Goal: Information Seeking & Learning: Check status

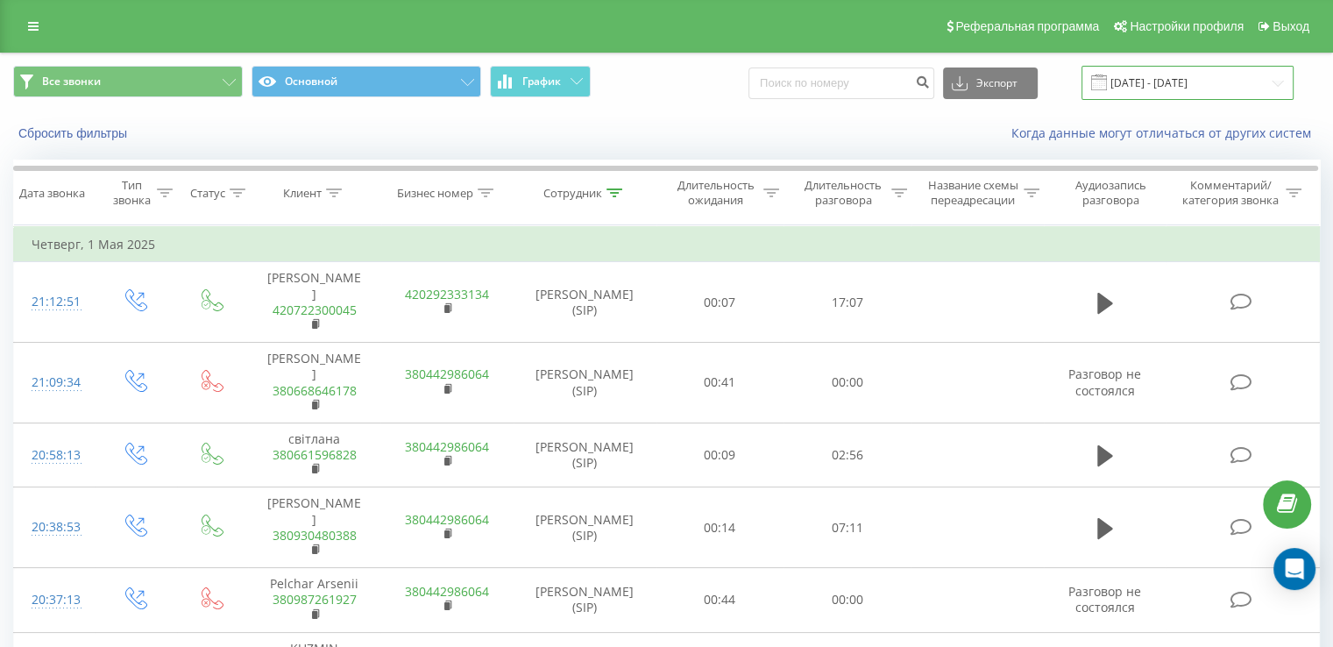
click at [1165, 75] on input "[DATE] - [DATE]" at bounding box center [1188, 83] width 212 height 34
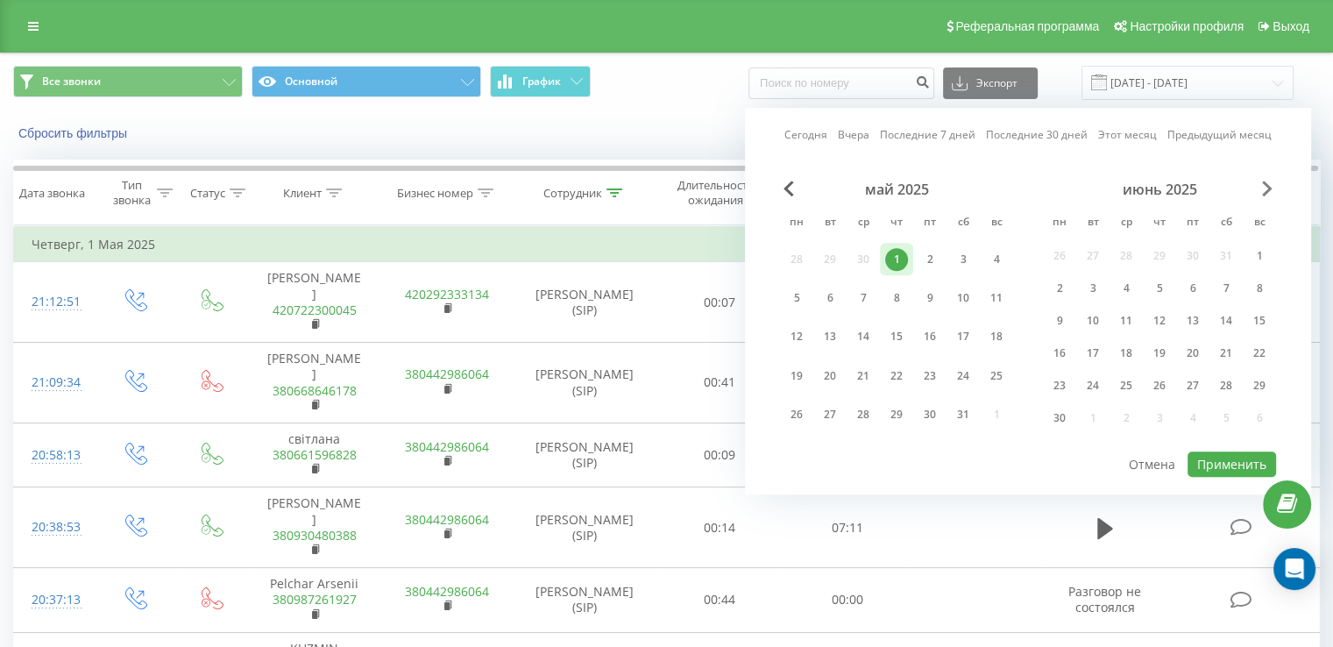
click at [1266, 194] on span "Next Month" at bounding box center [1267, 189] width 11 height 16
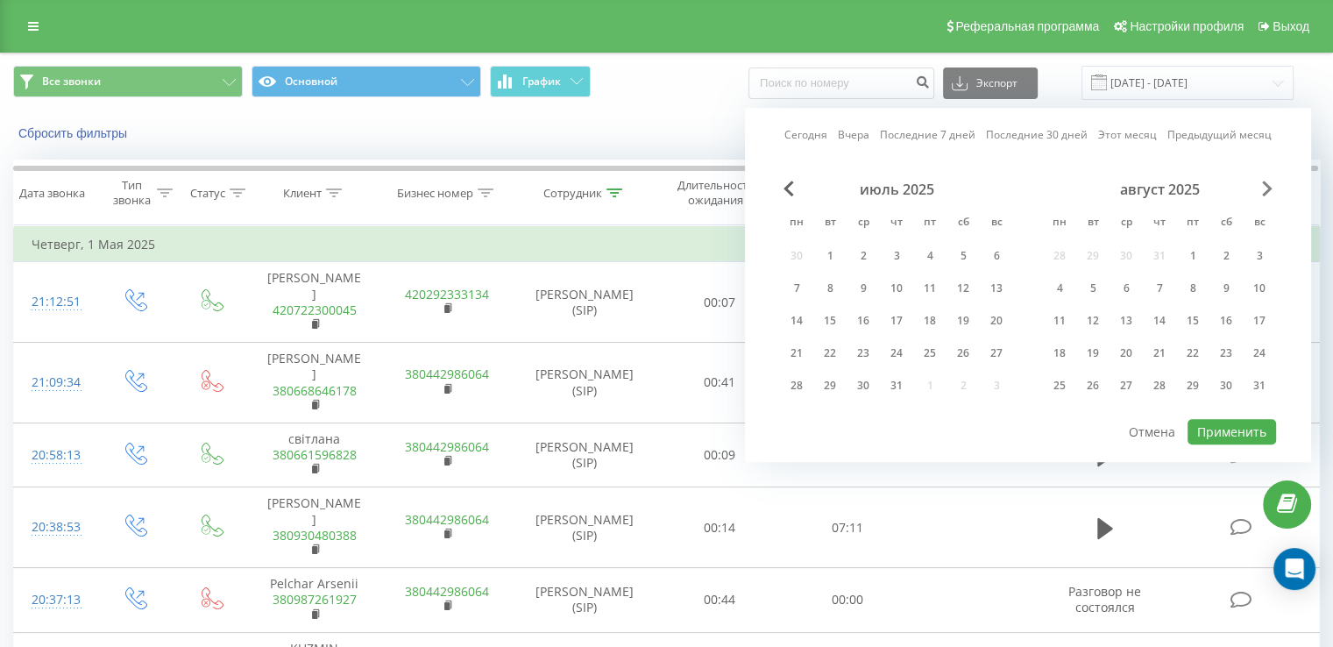
click at [1266, 194] on span "Next Month" at bounding box center [1267, 189] width 11 height 16
click at [1090, 358] on div "23" at bounding box center [1093, 353] width 23 height 23
click at [1226, 423] on button "Применить" at bounding box center [1232, 431] width 89 height 25
type input "[DATE] - [DATE]"
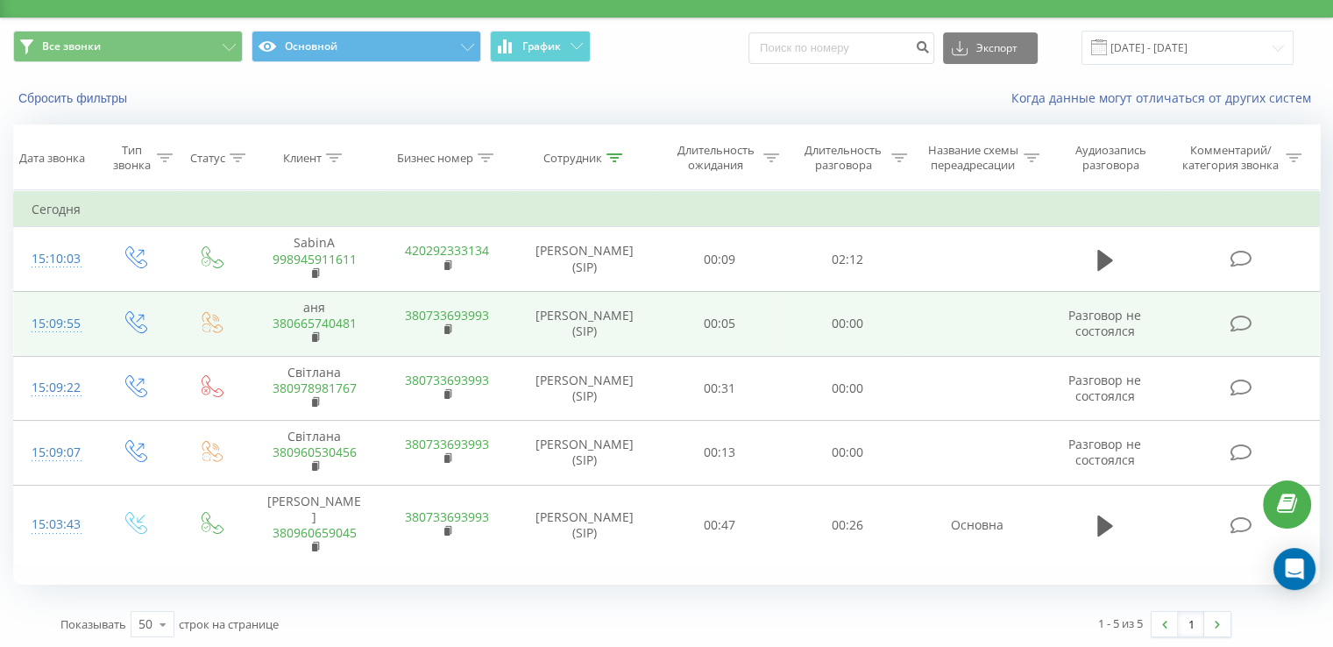
scroll to position [39, 0]
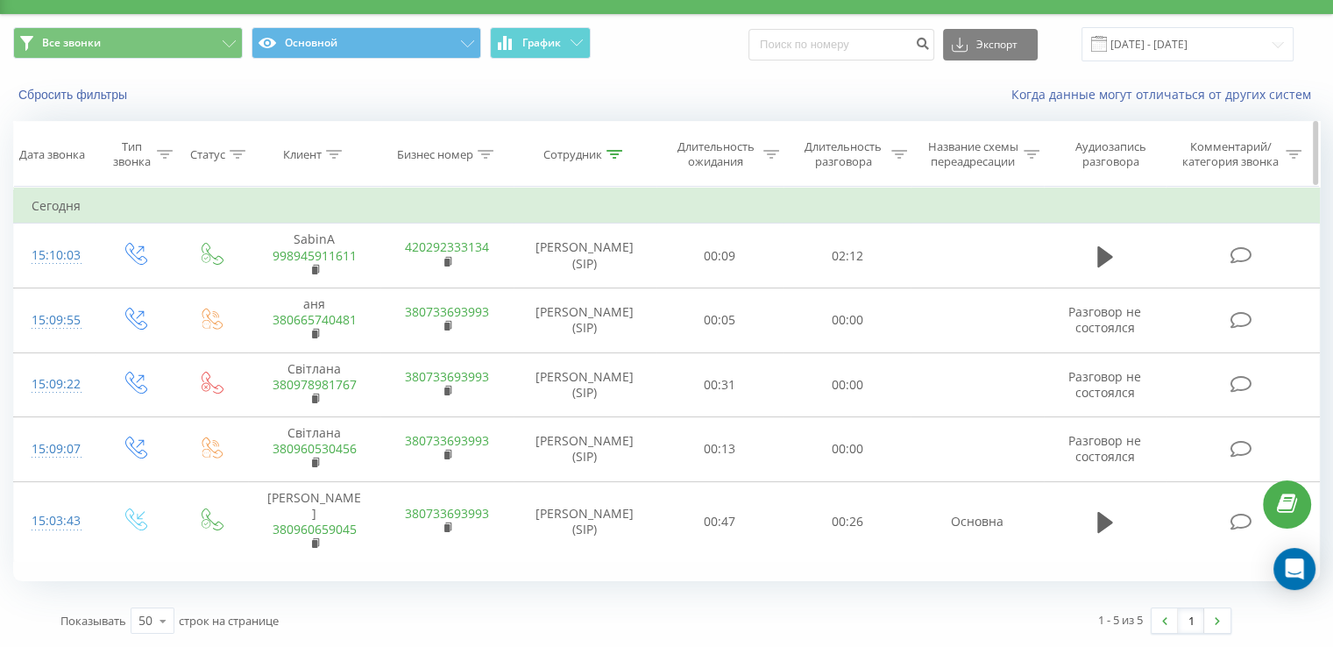
click at [611, 156] on icon at bounding box center [615, 154] width 16 height 9
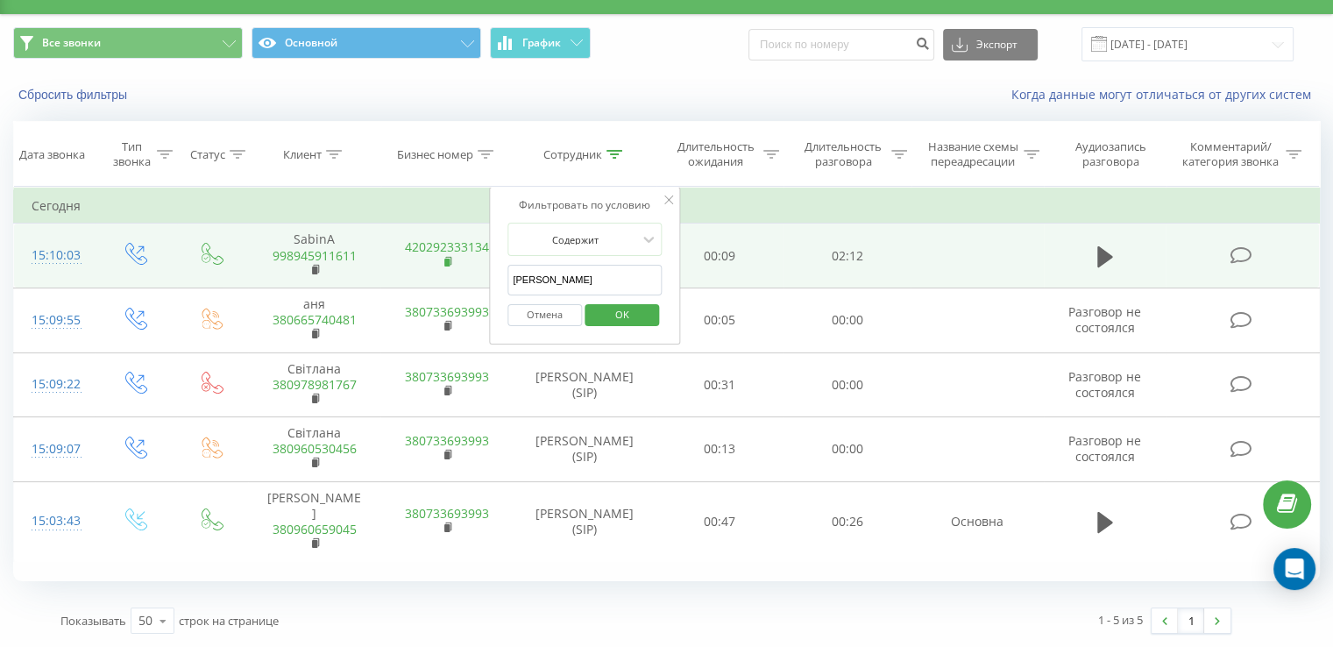
drag, startPoint x: 607, startPoint y: 275, endPoint x: 448, endPoint y: 257, distance: 159.7
click at [448, 257] on table "Фильтровать по условию Равно Введите значение Отмена OK Фильтровать по условию …" at bounding box center [666, 374] width 1307 height 375
type input "a"
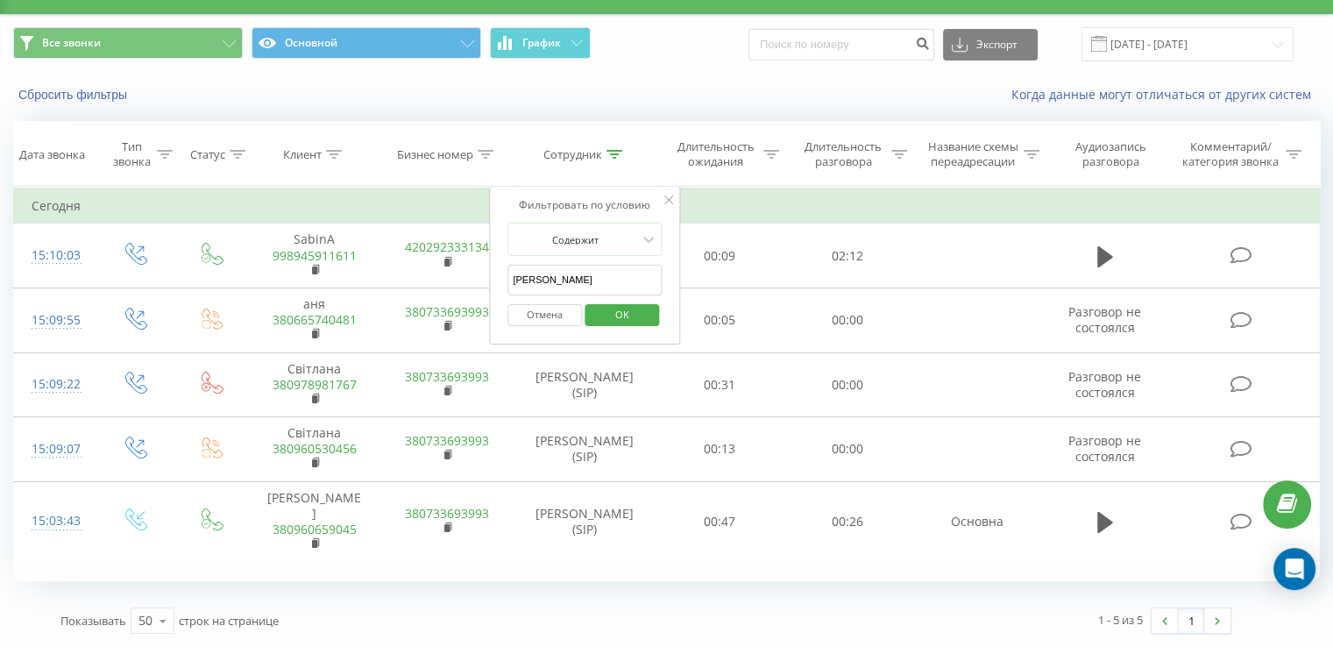
type input "Анна"
click at [614, 314] on span "OK" at bounding box center [622, 314] width 49 height 27
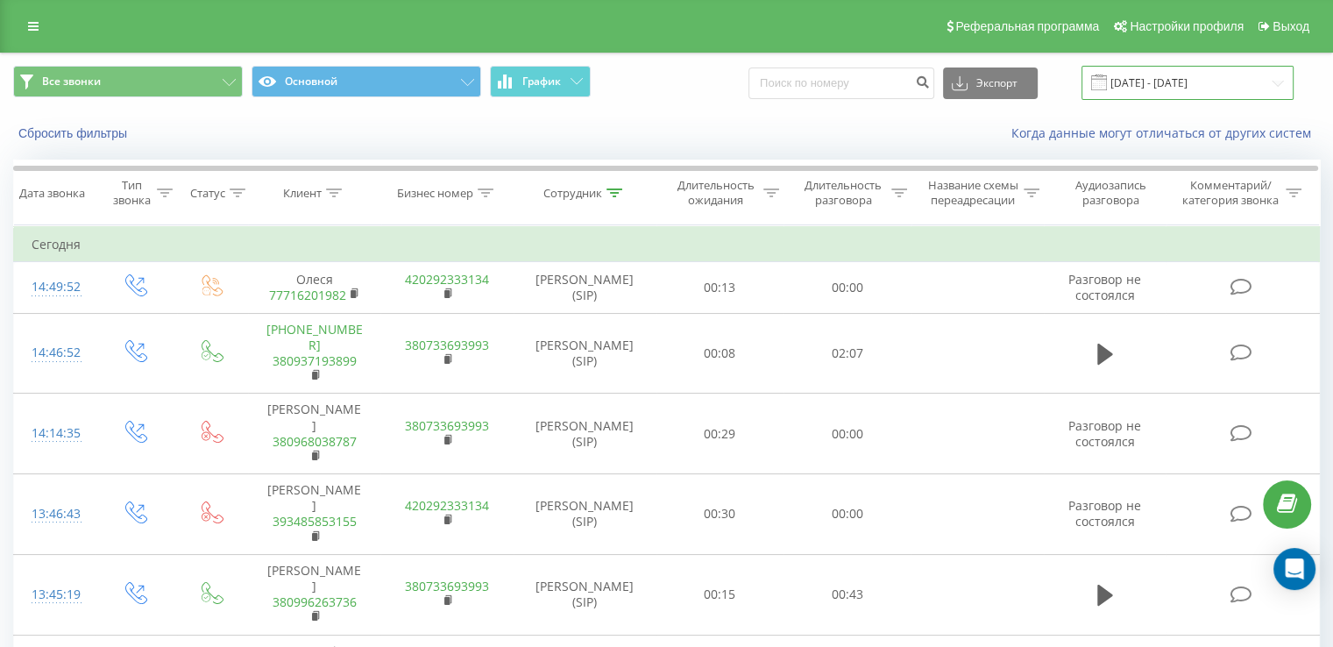
click at [1143, 94] on input "[DATE] - [DATE]" at bounding box center [1188, 83] width 212 height 34
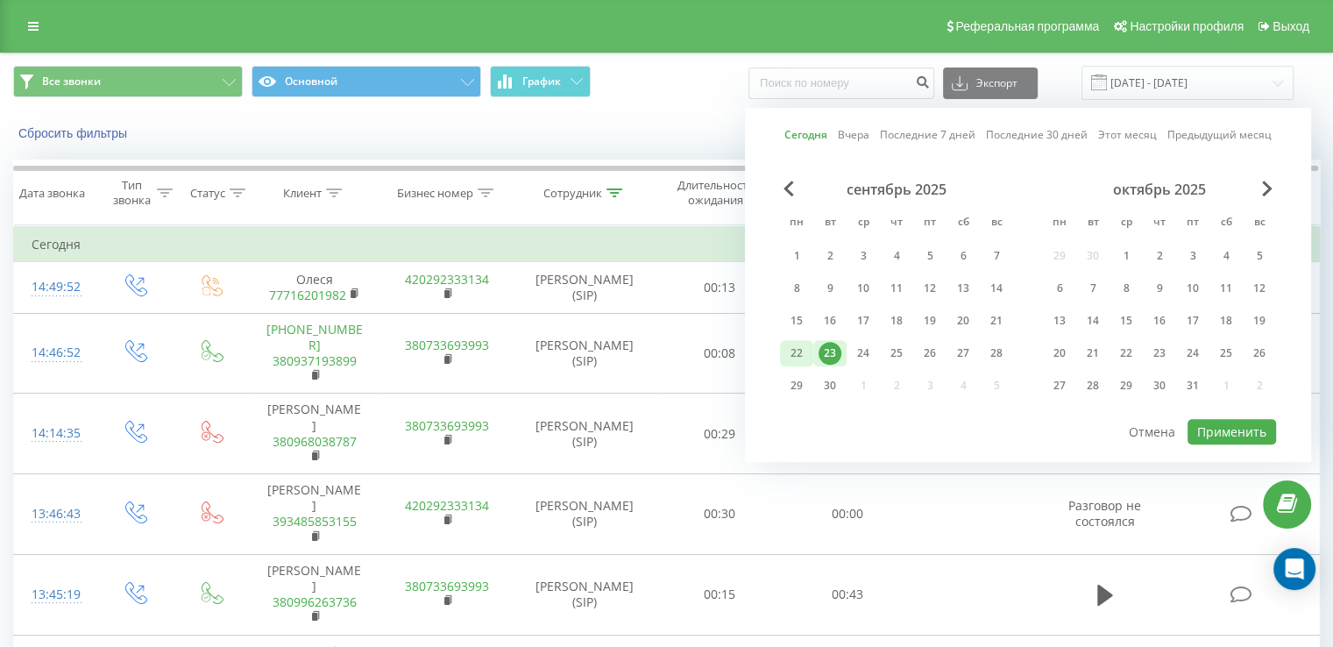
click at [793, 352] on div "22" at bounding box center [796, 353] width 23 height 23
click at [1233, 430] on button "Применить" at bounding box center [1232, 431] width 89 height 25
type input "22.09.2025 - 22.09.2025"
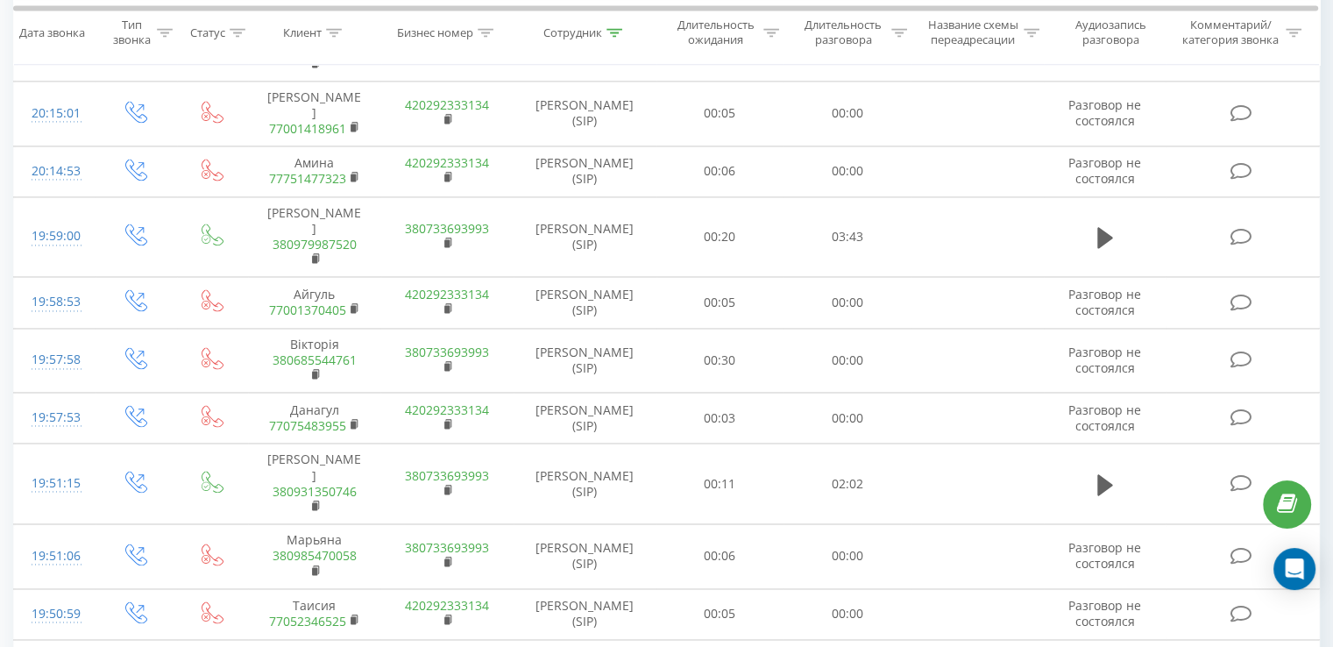
scroll to position [2632, 0]
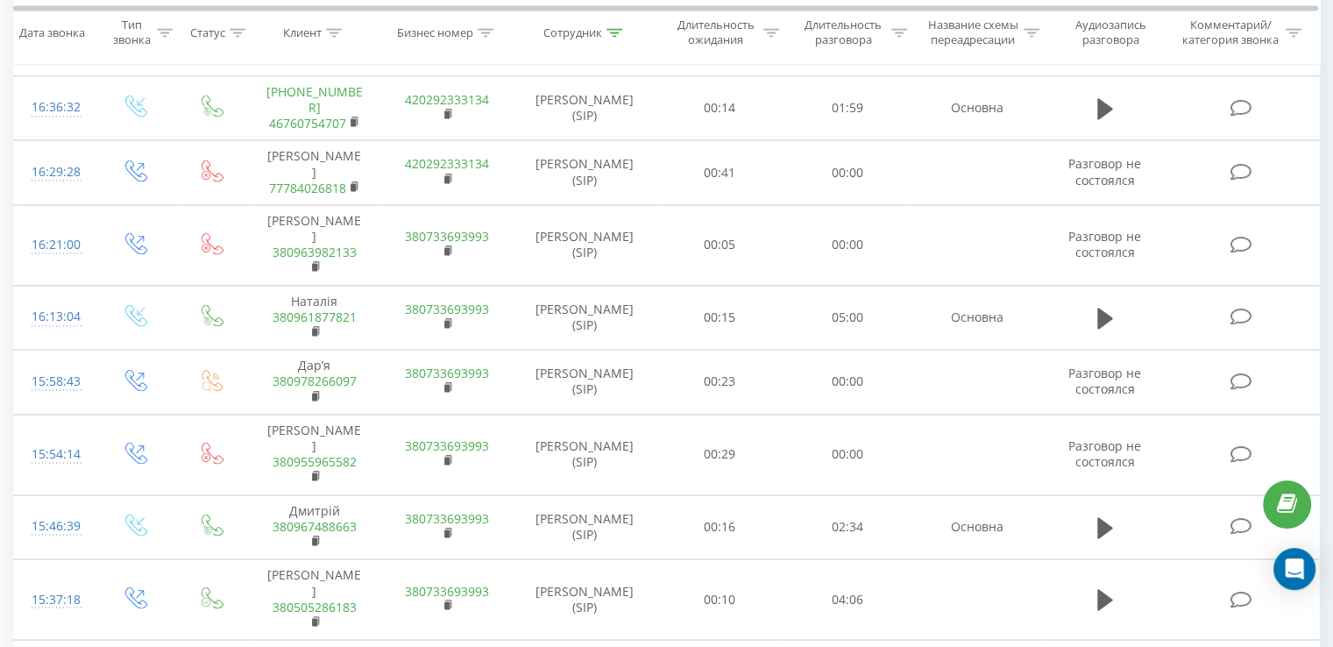
scroll to position [2765, 0]
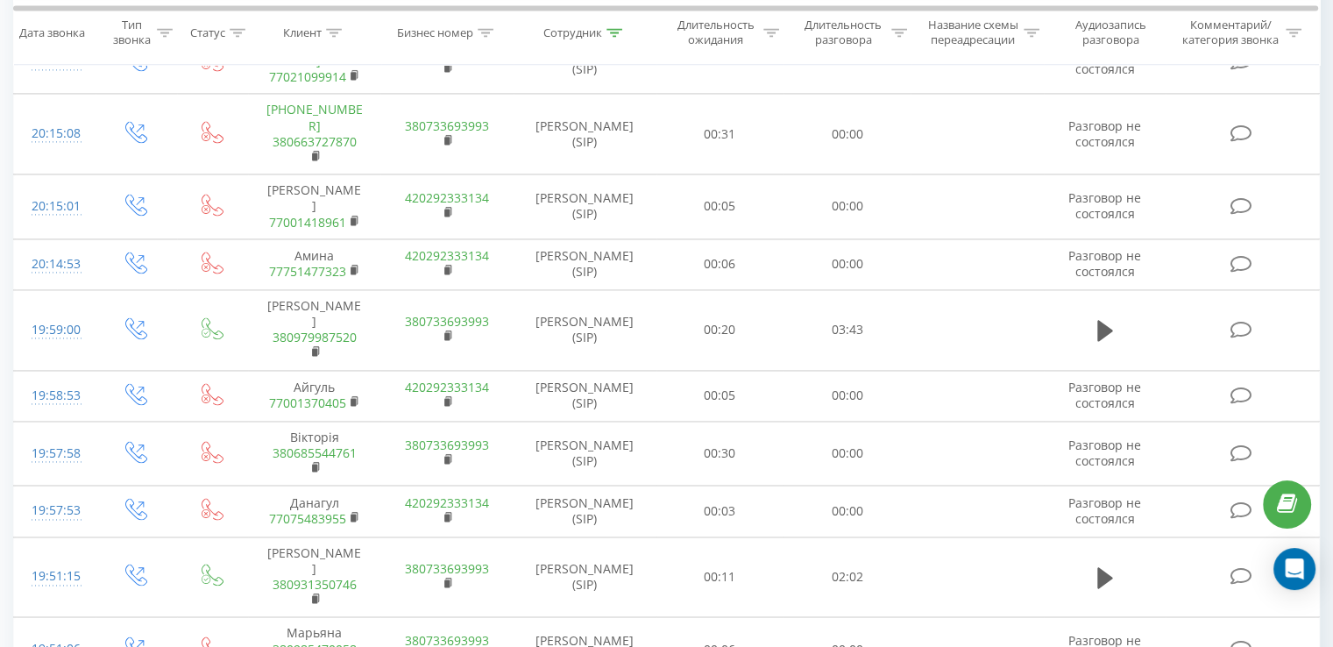
scroll to position [2632, 0]
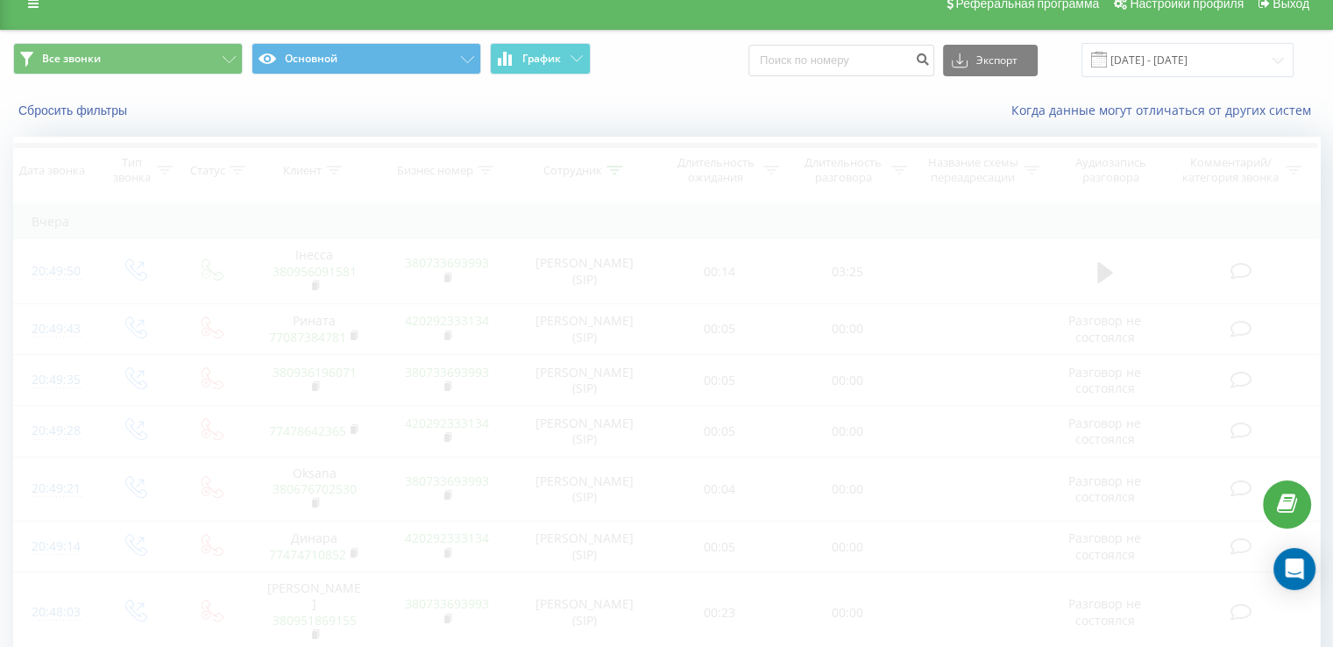
scroll to position [39, 0]
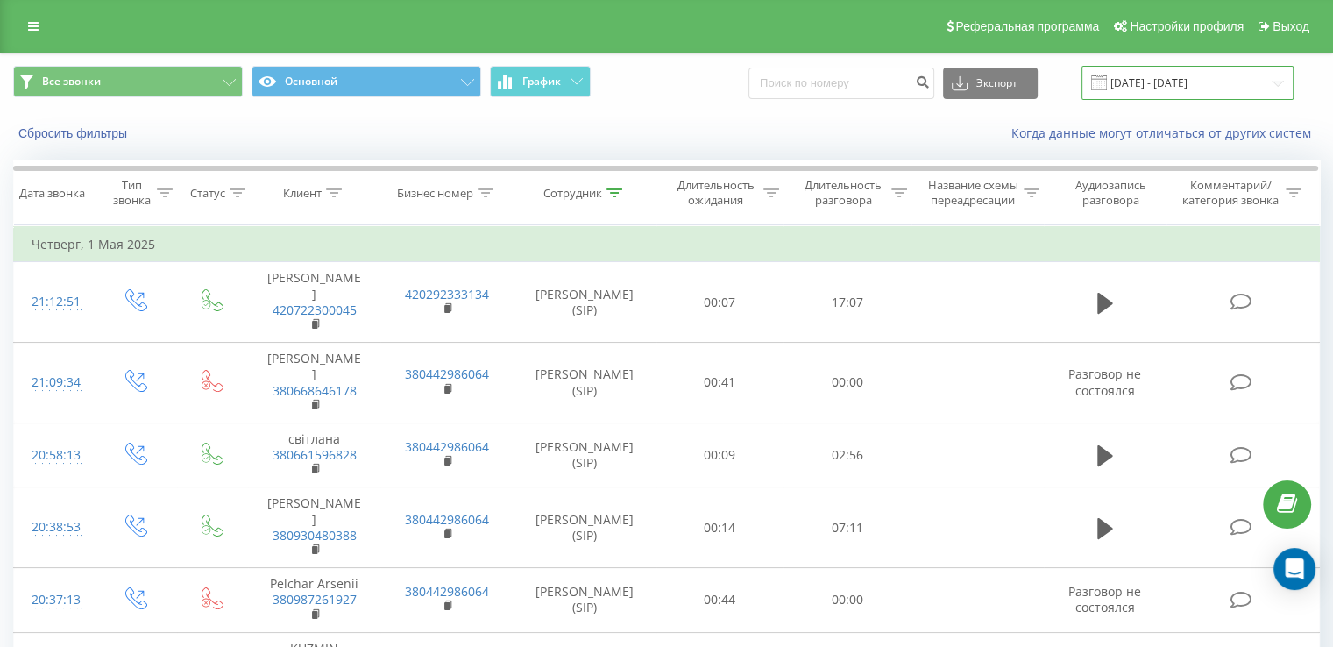
click at [1169, 86] on input "[DATE] - [DATE]" at bounding box center [1188, 83] width 212 height 34
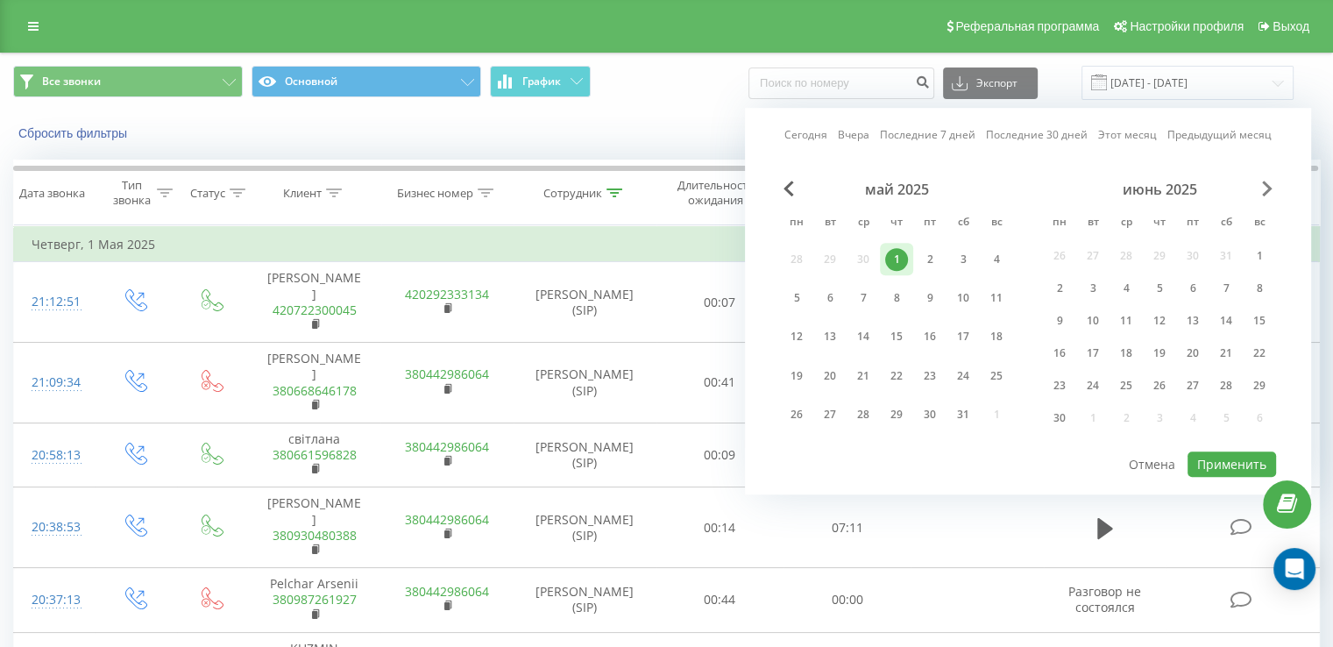
click at [1266, 188] on span "Next Month" at bounding box center [1267, 189] width 11 height 16
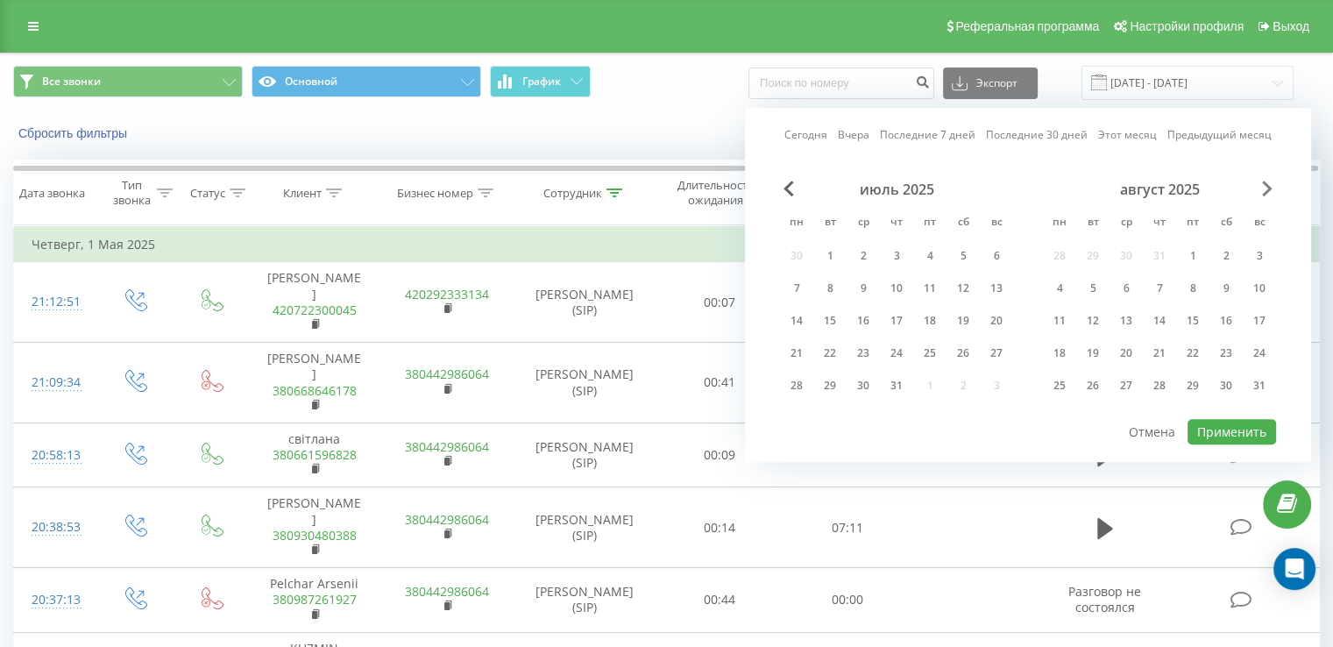
click at [1266, 188] on span "Next Month" at bounding box center [1267, 189] width 11 height 16
click at [1094, 345] on div "23" at bounding box center [1093, 353] width 23 height 23
click at [1210, 424] on button "Применить" at bounding box center [1232, 431] width 89 height 25
type input "[DATE] - [DATE]"
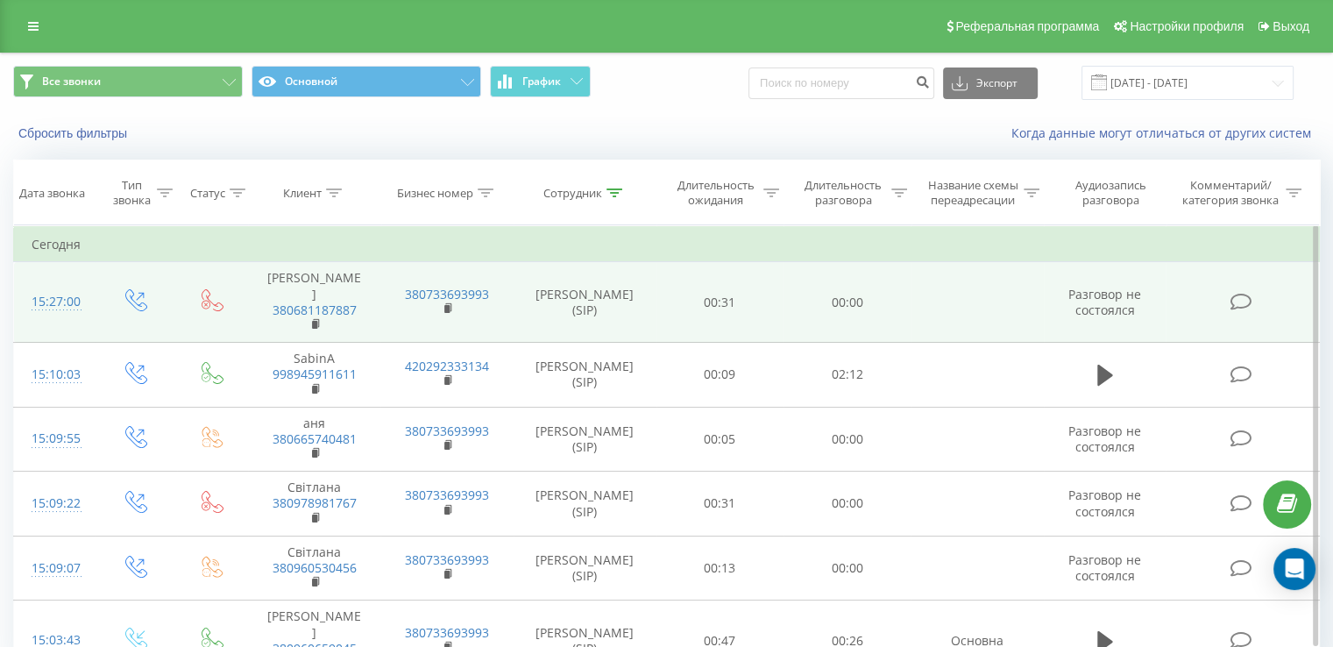
scroll to position [67, 0]
